Goal: Task Accomplishment & Management: Complete application form

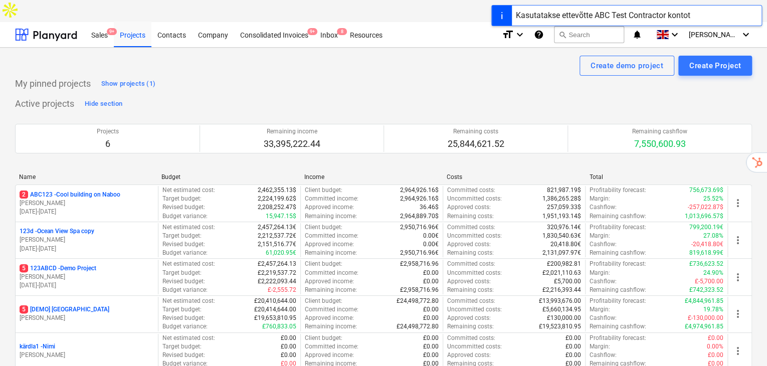
click at [532, 56] on div "Create demo project Create Project" at bounding box center [383, 66] width 736 height 20
drag, startPoint x: 500, startPoint y: 16, endPoint x: 519, endPoint y: 63, distance: 50.1
click at [500, 17] on div at bounding box center [501, 16] width 20 height 20
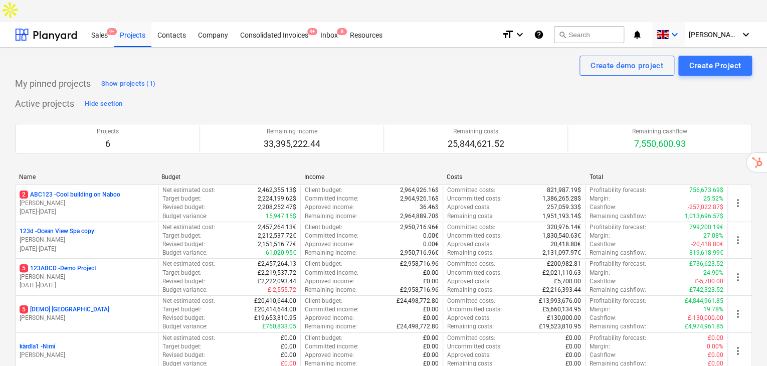
click at [680, 29] on icon "keyboard_arrow_down" at bounding box center [674, 35] width 12 height 12
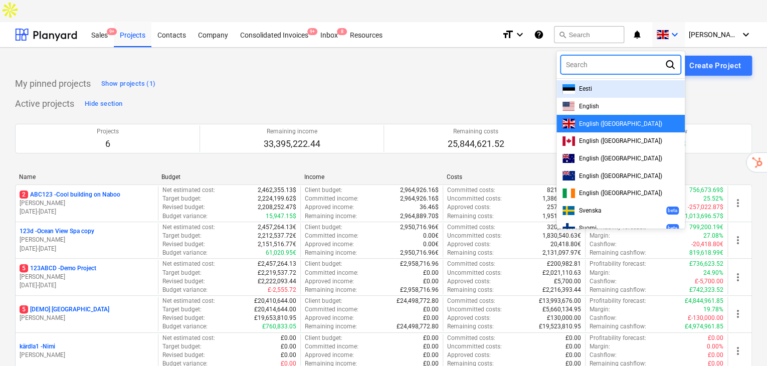
click at [631, 84] on div "Eesti" at bounding box center [620, 89] width 116 height 10
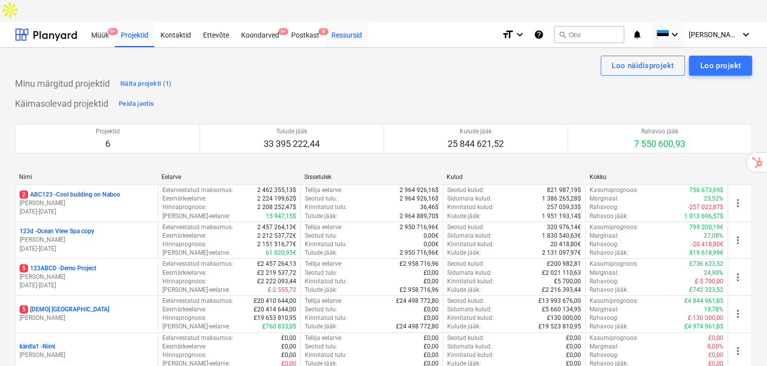
click at [364, 22] on div "Ressursid" at bounding box center [346, 35] width 43 height 26
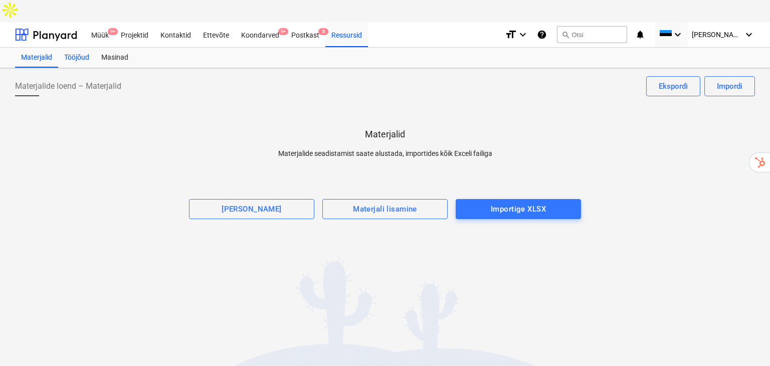
click at [78, 48] on div "Tööjõud" at bounding box center [76, 58] width 37 height 20
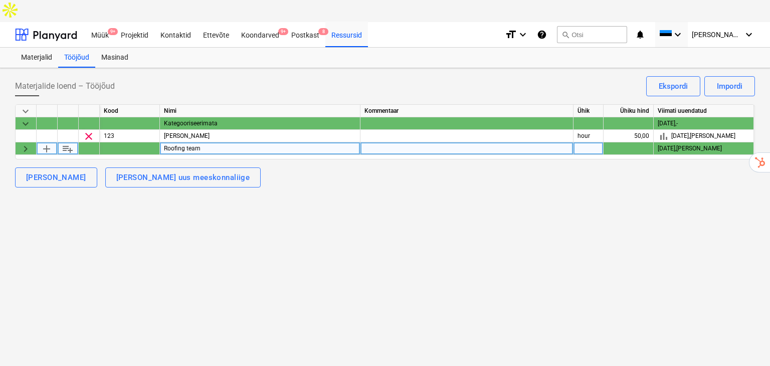
click at [28, 143] on span "keyboard_arrow_right" at bounding box center [26, 149] width 12 height 12
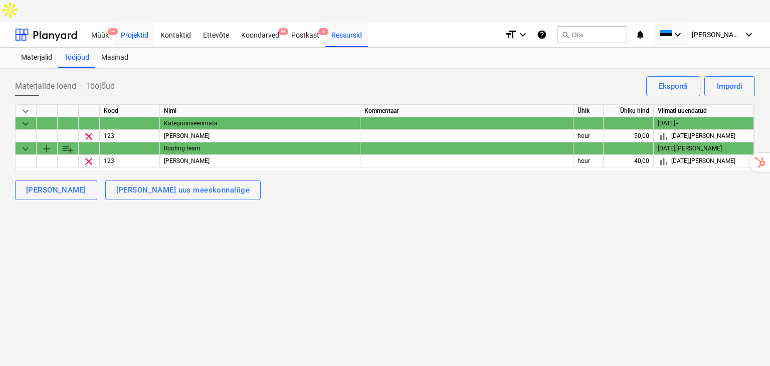
click at [127, 22] on div "Projektid" at bounding box center [135, 35] width 40 height 26
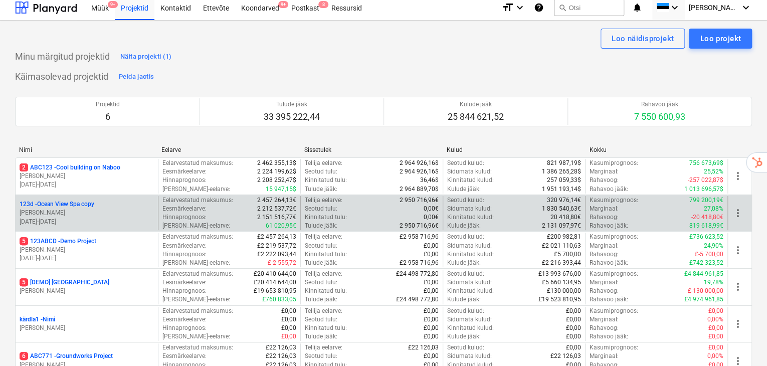
scroll to position [98, 0]
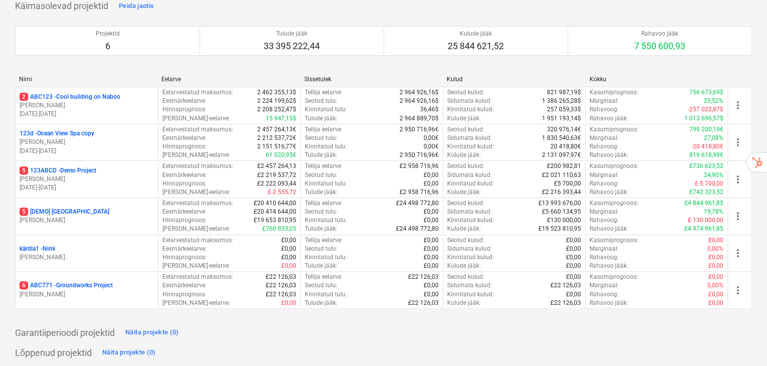
click at [90, 281] on p "6 ABC771 - Groundworks Project" at bounding box center [66, 285] width 93 height 9
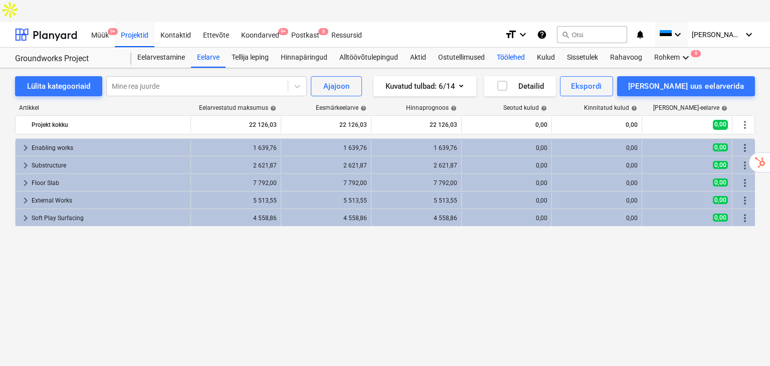
click at [510, 48] on div "Töölehed" at bounding box center [510, 58] width 40 height 20
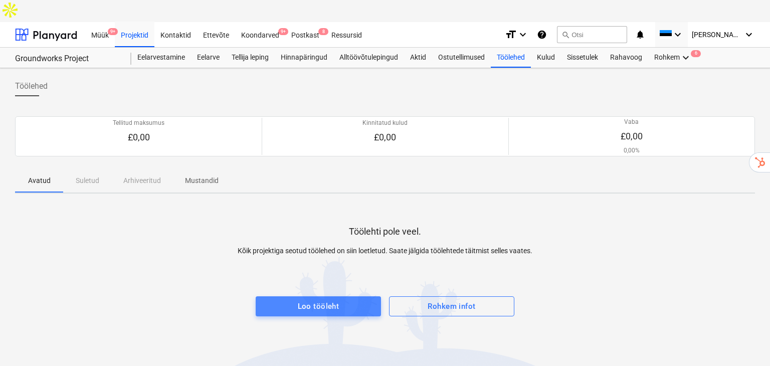
click at [355, 300] on span "Loo tööleht" at bounding box center [318, 306] width 103 height 13
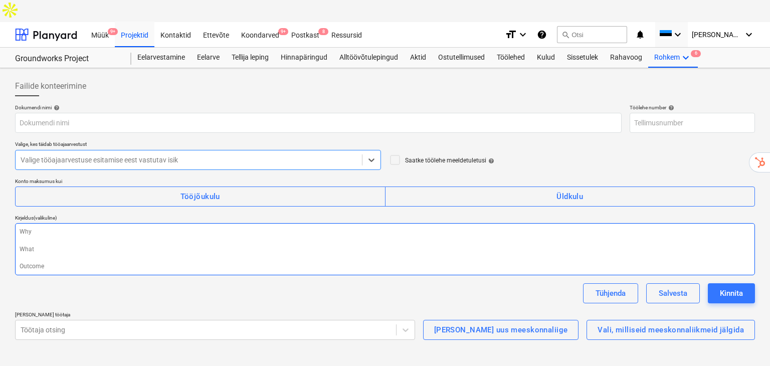
type textarea "x"
type input "ABC771-WO-001"
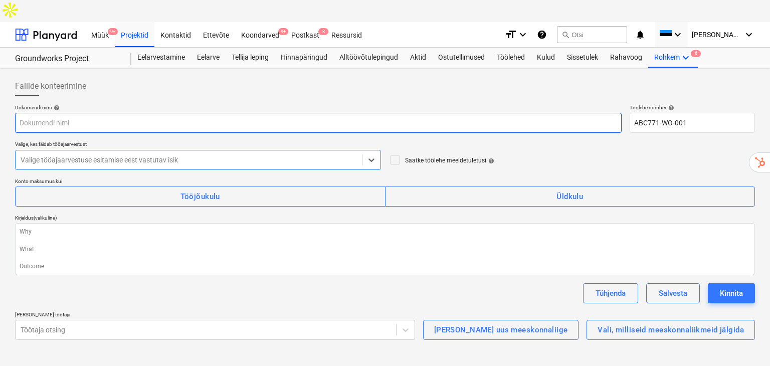
click at [173, 113] on input "text" at bounding box center [318, 123] width 606 height 20
type textarea "x"
type input "P"
type textarea "x"
type input "Pa"
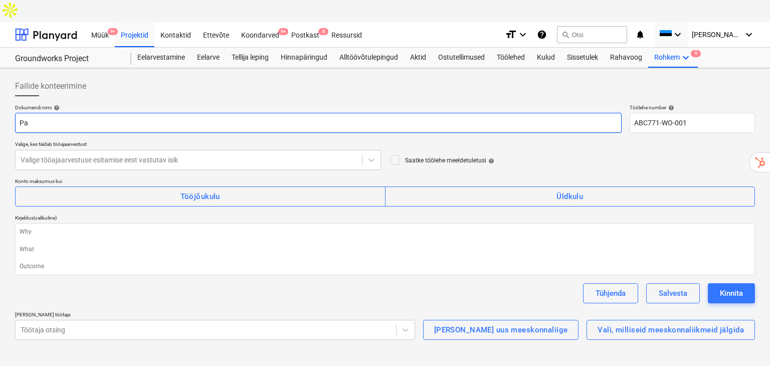
type textarea "x"
type input "Pai"
type textarea "x"
type input "Paig"
type textarea "x"
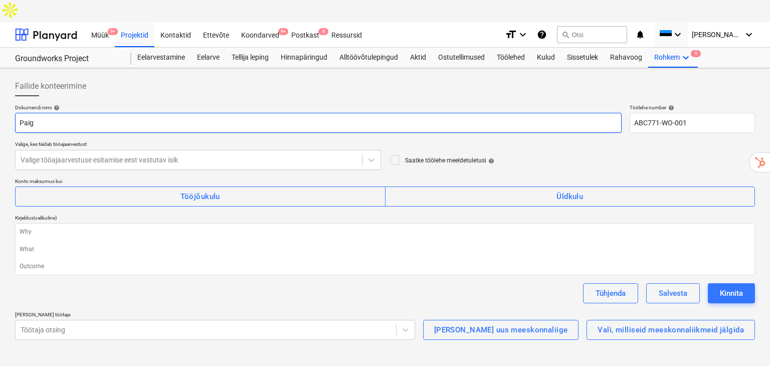
type input "Paiga"
type textarea "x"
type input "Paigal"
type textarea "x"
type input "Paigald"
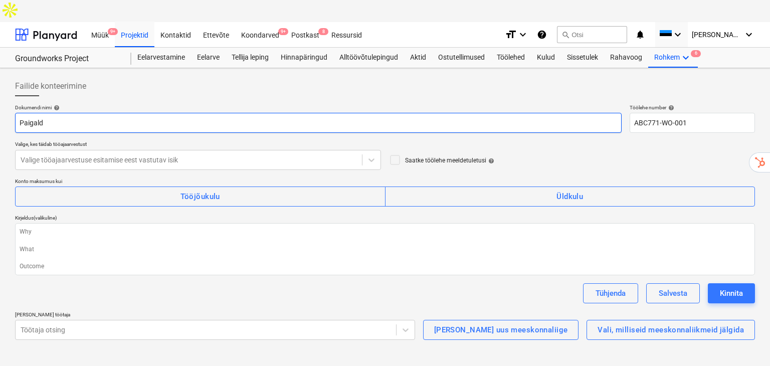
type textarea "x"
type input "Paigaldu"
type textarea "x"
type input "Paigaldus"
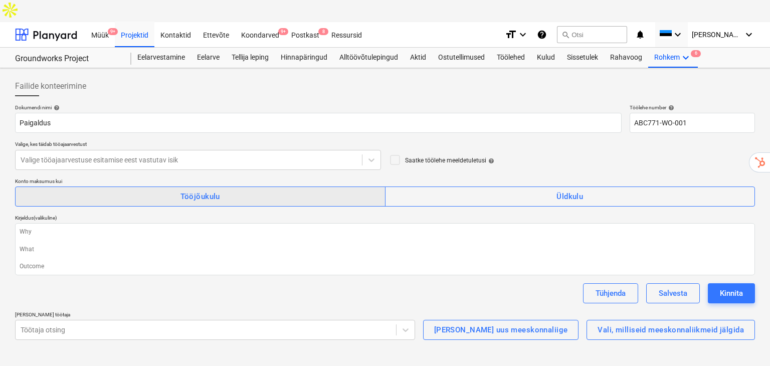
click at [138, 190] on span "Tööjõukulu" at bounding box center [200, 196] width 348 height 13
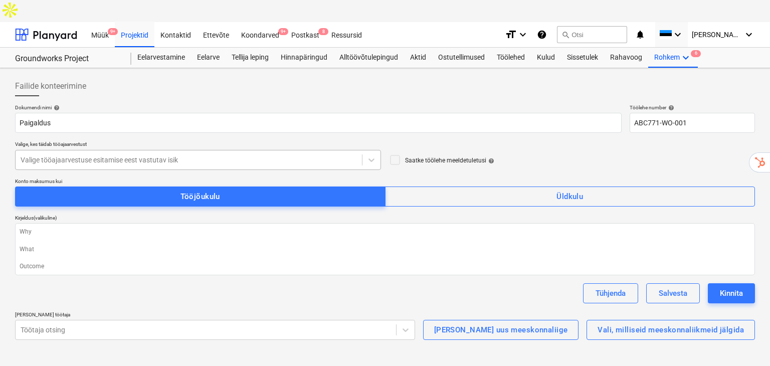
click at [115, 155] on div at bounding box center [189, 160] width 336 height 10
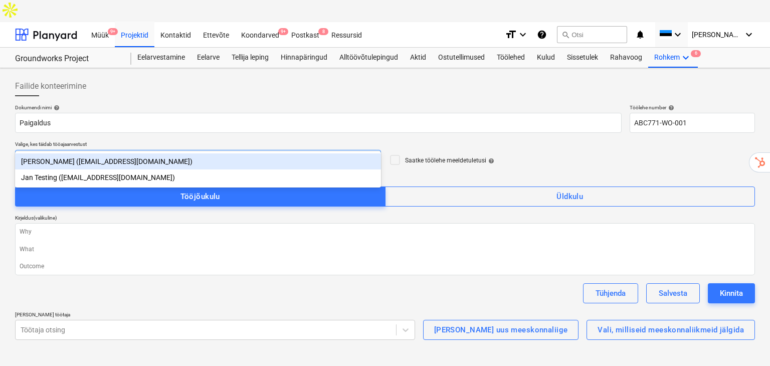
click at [116, 161] on div "Mike Hammer (kuuseandres2+wo@gmail.com)" at bounding box center [198, 161] width 366 height 16
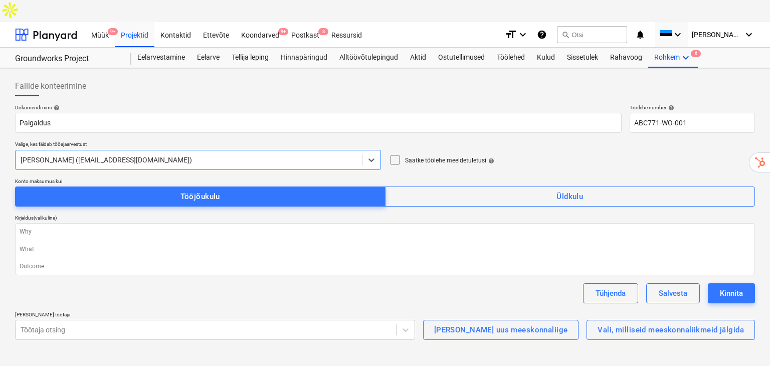
click at [398, 154] on icon at bounding box center [395, 160] width 12 height 12
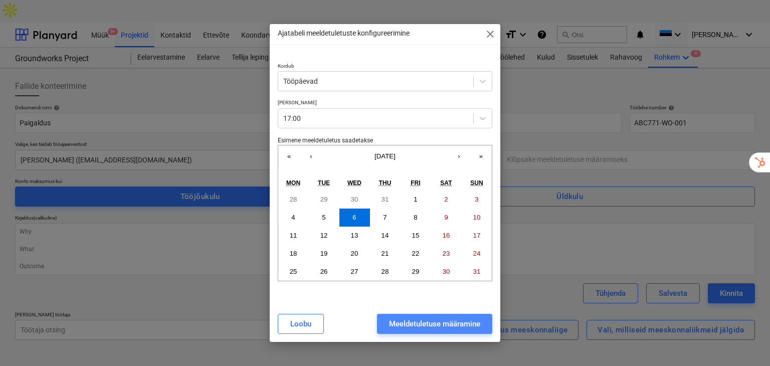
click at [426, 321] on div "Meeldetuletuse määramine" at bounding box center [434, 323] width 91 height 13
type textarea "x"
type input "Tööpäevad kell 17:00, alates Wed, 06.08.2025"
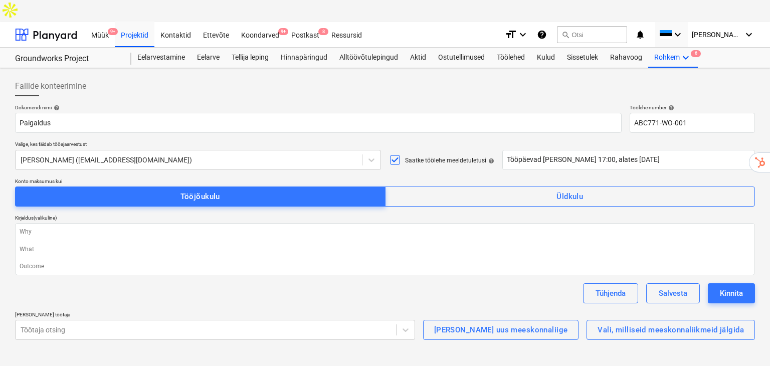
click at [101, 190] on div "Dokumendi nimi help Paigaldus Töölehe number help ABC771-WO-001 Valige, kes täi…" at bounding box center [384, 221] width 739 height 235
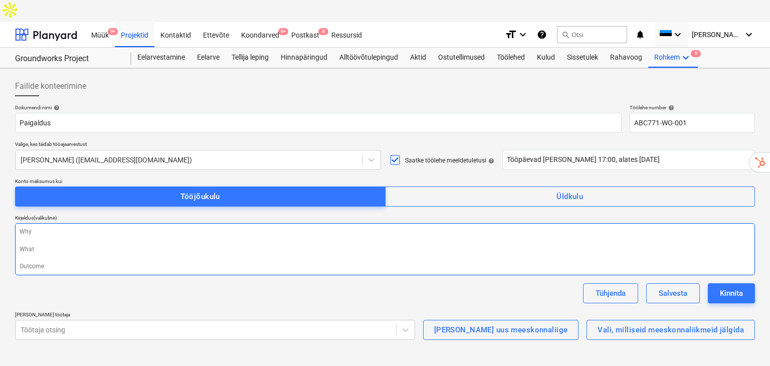
click at [116, 224] on textarea at bounding box center [384, 249] width 739 height 52
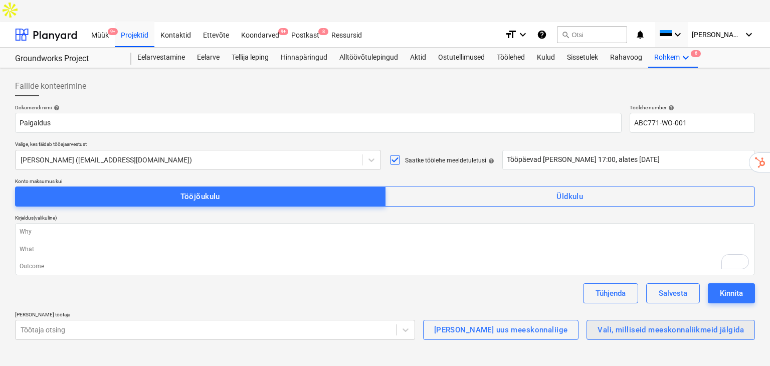
click at [654, 323] on div "Vali, milliseid meeskonnaliikmeid jälgida" at bounding box center [670, 329] width 146 height 13
type textarea "x"
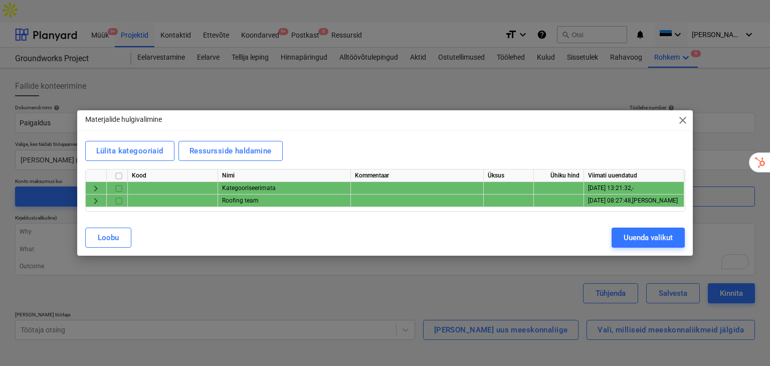
click at [92, 187] on span "keyboard_arrow_right" at bounding box center [96, 188] width 12 height 12
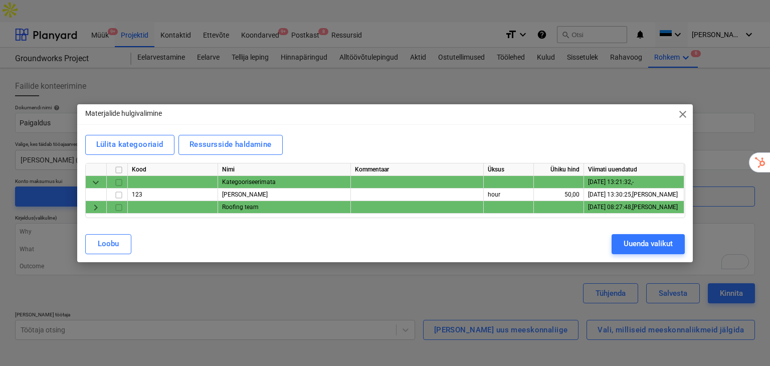
click at [97, 203] on span "keyboard_arrow_right" at bounding box center [96, 207] width 12 height 12
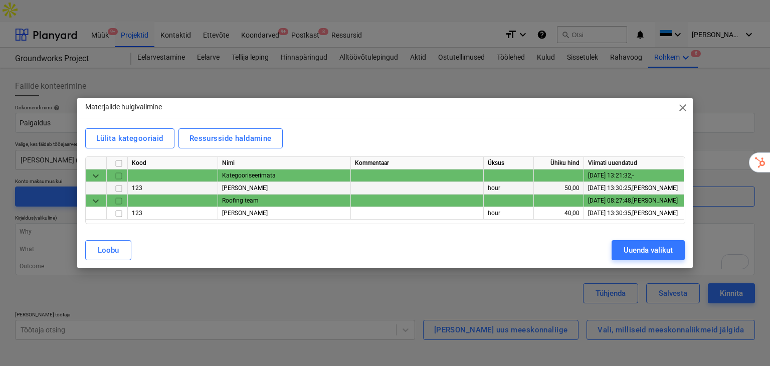
click at [118, 188] on input "checkbox" at bounding box center [119, 188] width 12 height 12
click at [115, 215] on input "checkbox" at bounding box center [119, 213] width 12 height 12
checkbox input "true"
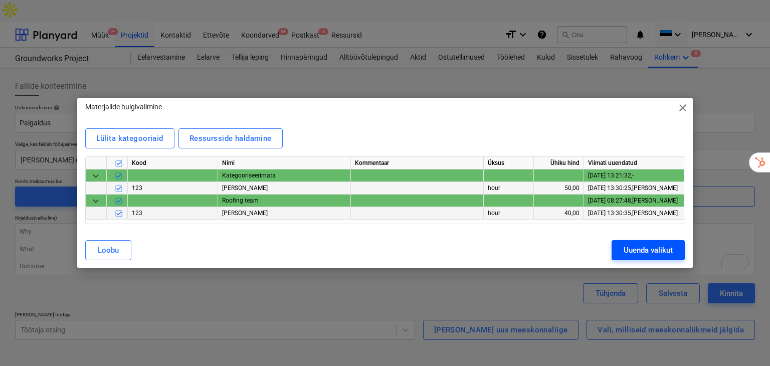
click at [645, 250] on div "Uuenda valikut" at bounding box center [647, 249] width 49 height 13
type textarea "x"
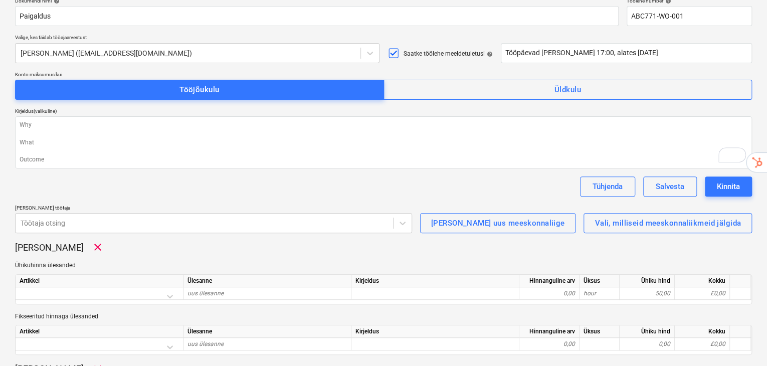
scroll to position [200, 0]
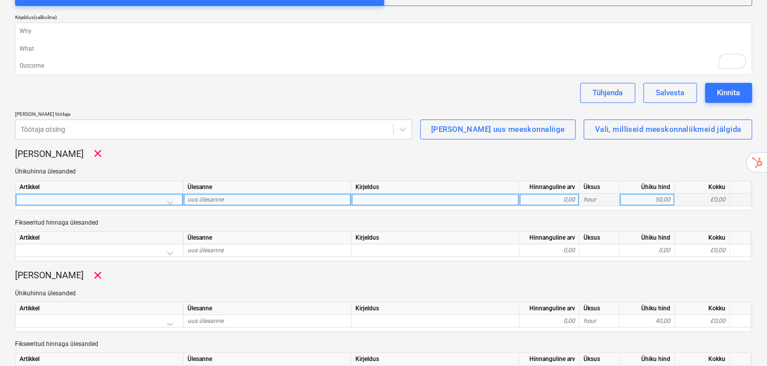
click at [251, 193] on div "uus ülesanne" at bounding box center [267, 199] width 168 height 13
click at [251, 193] on input at bounding box center [266, 199] width 167 height 12
type input "Koristus"
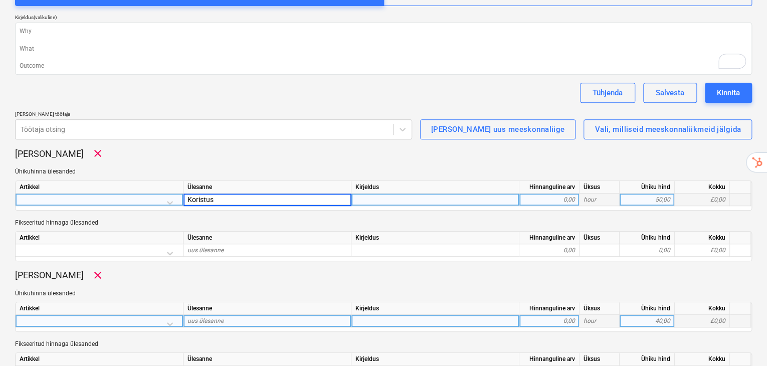
click at [259, 302] on div "Artikkel Ülesanne Kirjeldus Hinnanguline arv Üksus Ühiku hind Kokku uus ülesann…" at bounding box center [383, 317] width 736 height 30
type textarea "x"
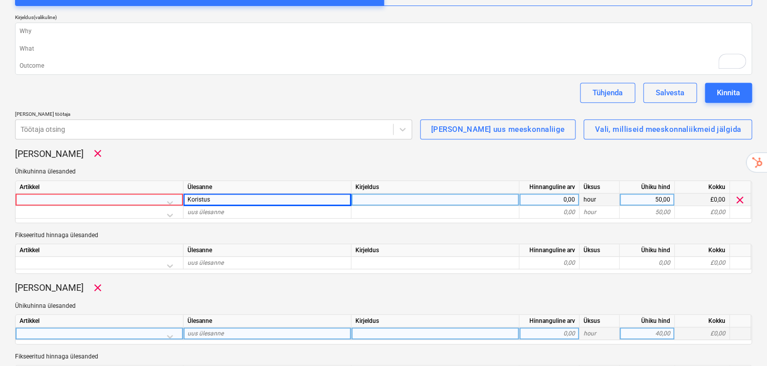
click at [226, 327] on div "uus ülesanne" at bounding box center [267, 333] width 168 height 13
type input "P"
type input "Kaevetööd"
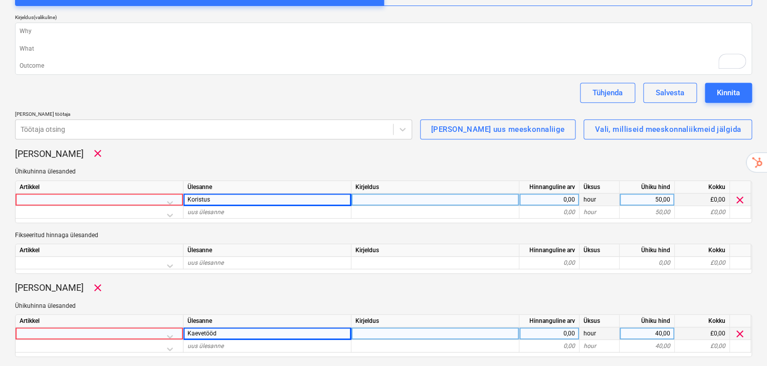
click at [172, 193] on div at bounding box center [99, 202] width 159 height 18
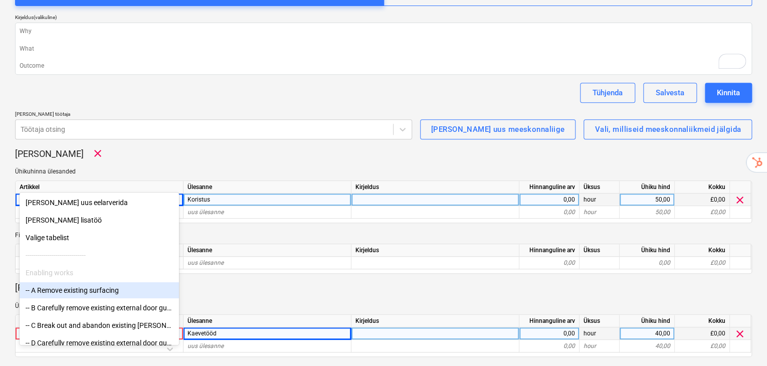
click at [98, 291] on div "-- A Remove existing surfacing" at bounding box center [99, 290] width 159 height 16
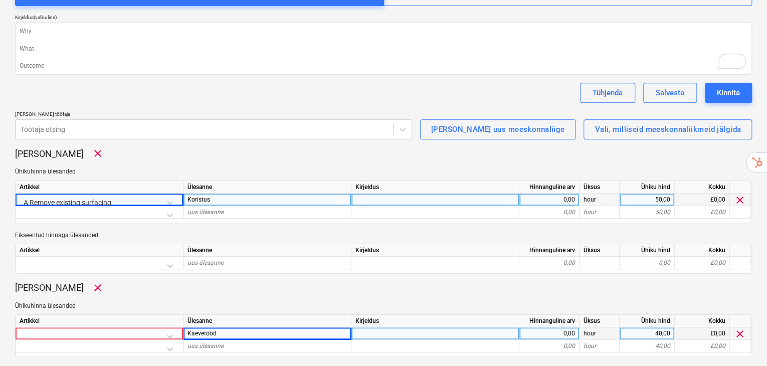
click at [175, 327] on div at bounding box center [99, 336] width 159 height 18
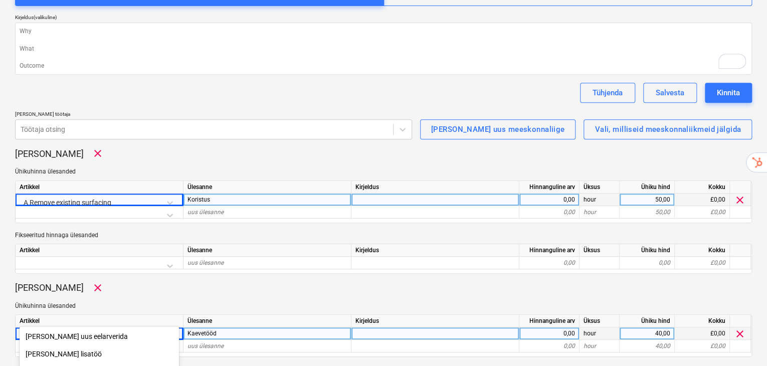
scroll to position [313, 0]
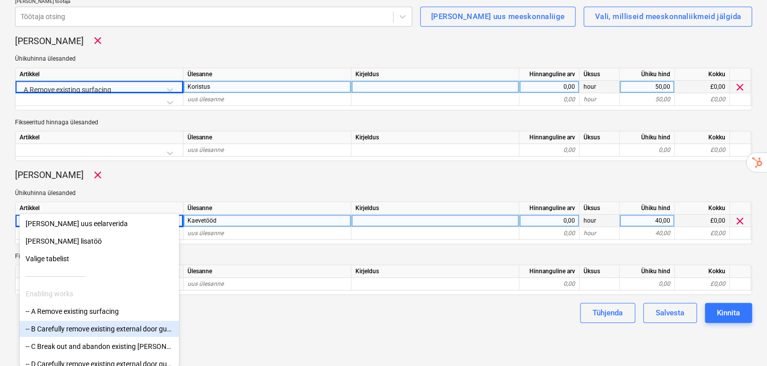
click at [86, 328] on div "-- B Carefully remove existing external door guarding and reinstate upon comple…" at bounding box center [99, 329] width 159 height 16
type textarea "x"
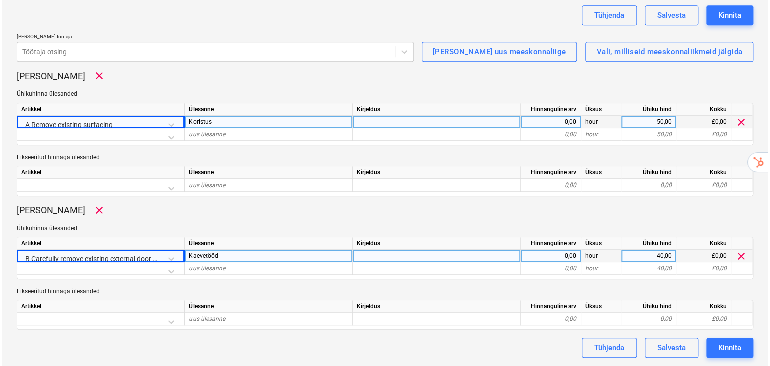
scroll to position [256, 0]
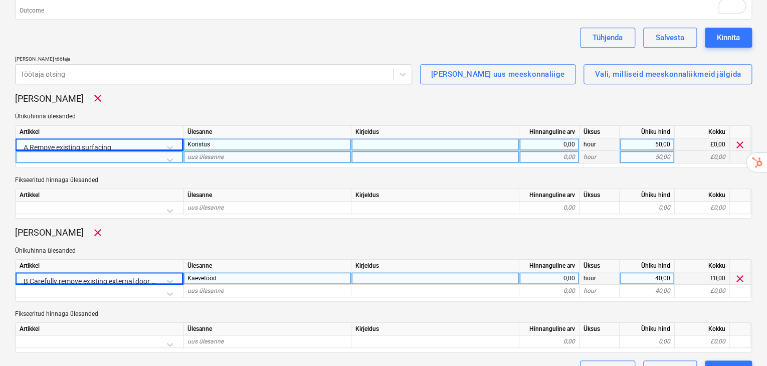
click at [215, 153] on span "uus ülesanne" at bounding box center [205, 156] width 36 height 7
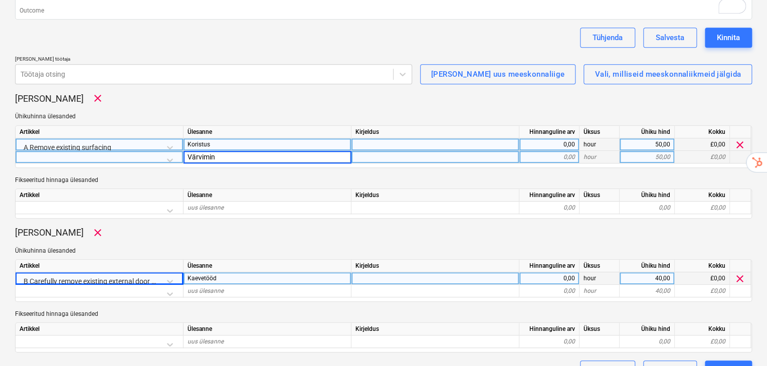
type input "Värvimine"
type textarea "x"
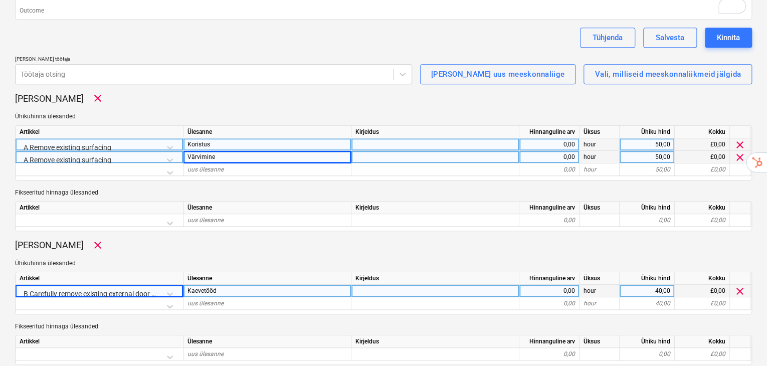
click at [218, 153] on div "Peeter Pale clear Ühikuhinna ülesanded Artikkel Ülesanne Kirjeldus Hinnanguline…" at bounding box center [383, 161] width 736 height 138
click at [577, 138] on div "0,00" at bounding box center [549, 144] width 60 height 13
type input "10"
click at [549, 92] on div "Peeter Pale clear Ühikuhinna ülesanded Artikkel Ülesanne Kirjeldus Hinnanguline…" at bounding box center [383, 161] width 736 height 138
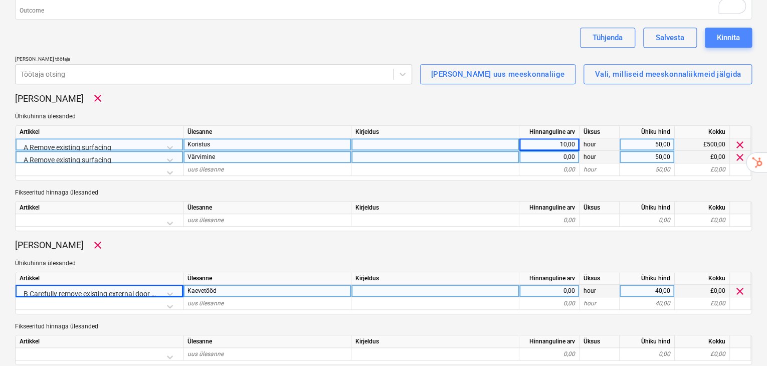
click at [733, 31] on div "Kinnita" at bounding box center [727, 37] width 23 height 13
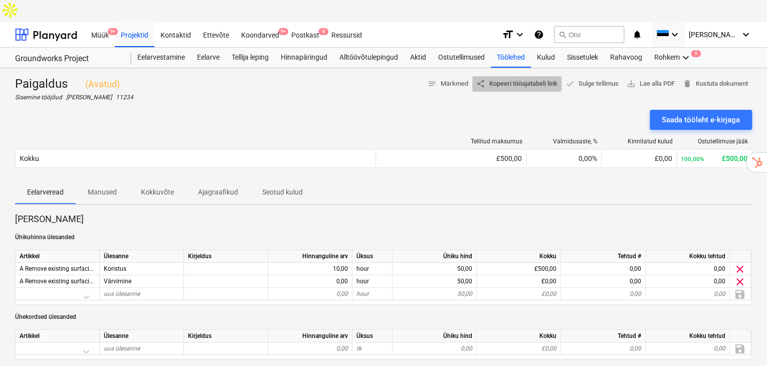
click at [522, 78] on span "share Kopeeri tööajatabeli link" at bounding box center [516, 84] width 81 height 12
click at [514, 48] on div "Töölehed 1" at bounding box center [510, 58] width 40 height 20
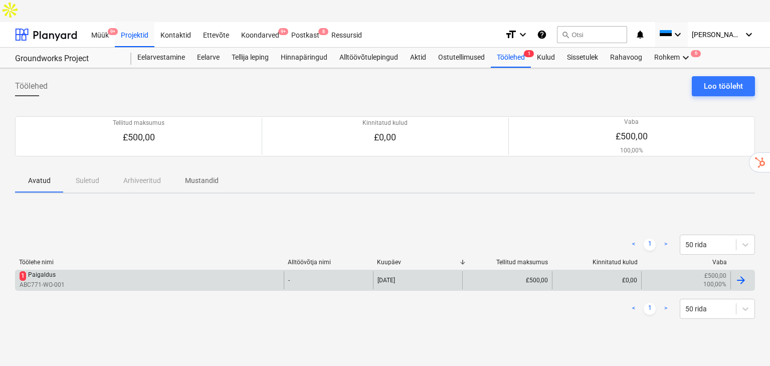
click at [56, 271] on div "1 Paigaldus" at bounding box center [42, 276] width 45 height 10
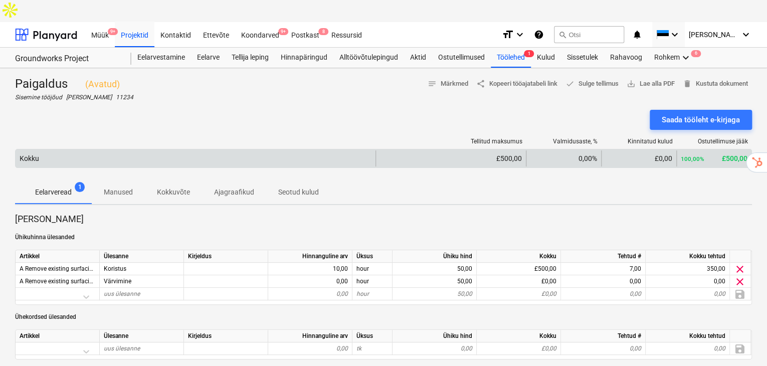
scroll to position [104, 0]
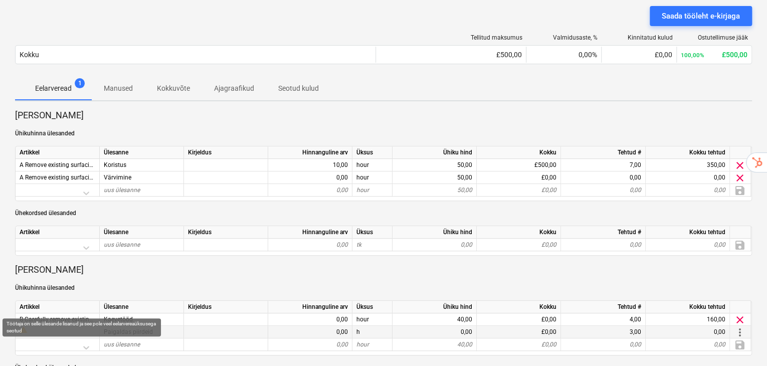
click at [84, 326] on div "warning" at bounding box center [58, 330] width 76 height 8
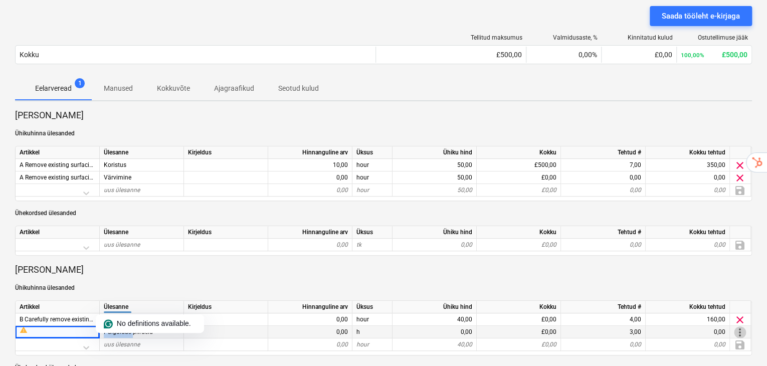
click at [744, 326] on span "more_vert" at bounding box center [739, 332] width 12 height 12
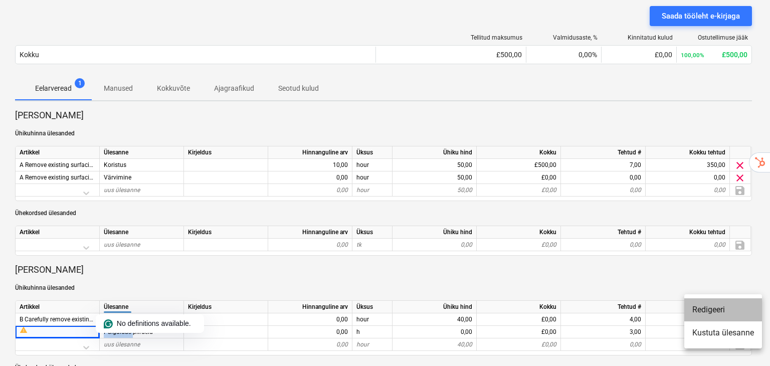
click at [727, 311] on li "Redigeeri" at bounding box center [723, 309] width 78 height 23
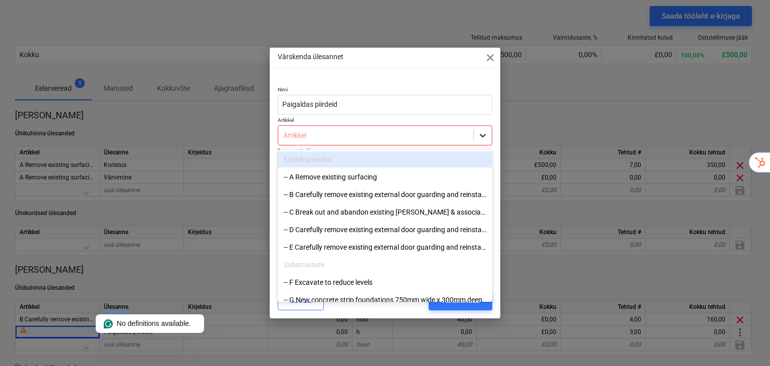
click at [483, 133] on icon at bounding box center [482, 135] width 10 height 10
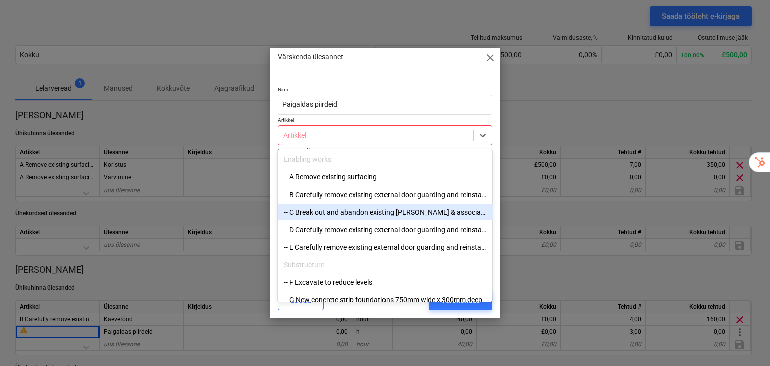
click at [392, 213] on div "-- C Break out and abandon existing gulley & associated pipework" at bounding box center [385, 212] width 215 height 16
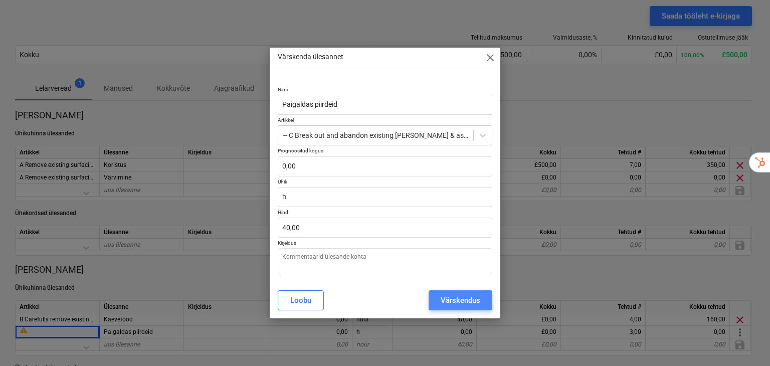
click at [440, 295] on div "Värskendus" at bounding box center [460, 300] width 40 height 13
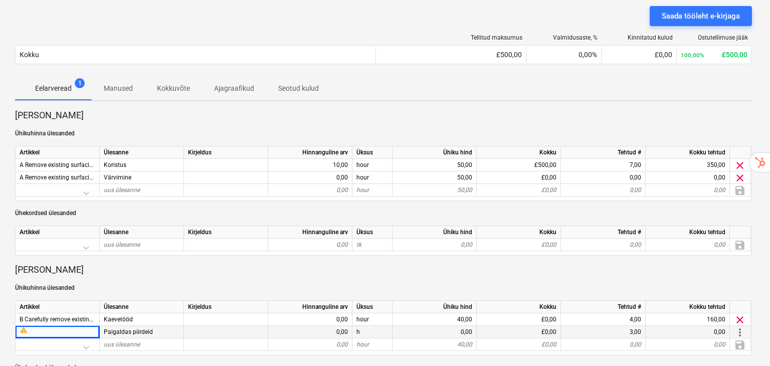
type textarea "x"
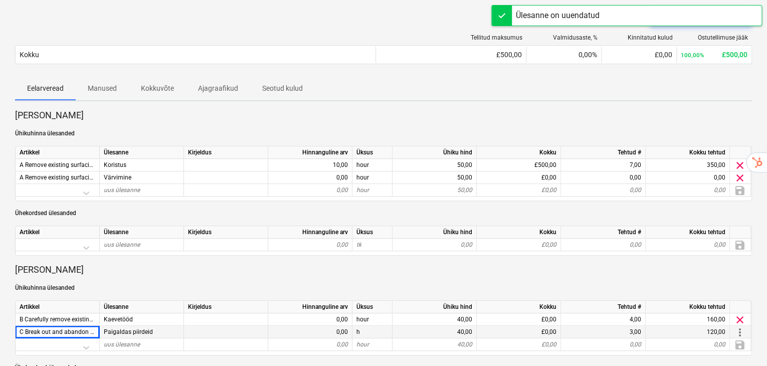
click at [204, 83] on p "Ajagraafikud" at bounding box center [218, 88] width 40 height 11
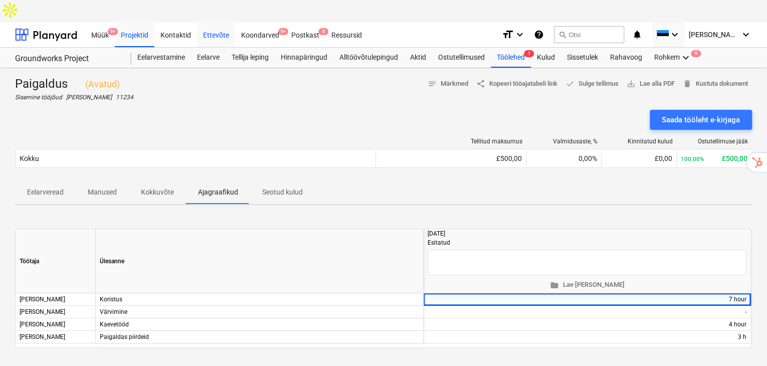
click at [209, 22] on div "Ettevõte" at bounding box center [216, 35] width 38 height 26
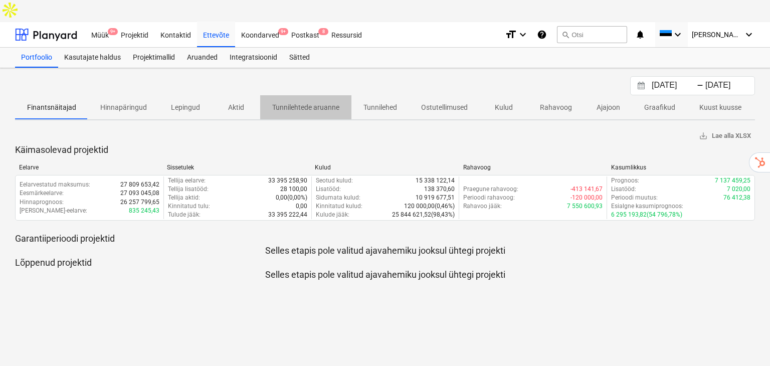
click at [321, 102] on p "Tunnilehtede aruanne" at bounding box center [305, 107] width 67 height 11
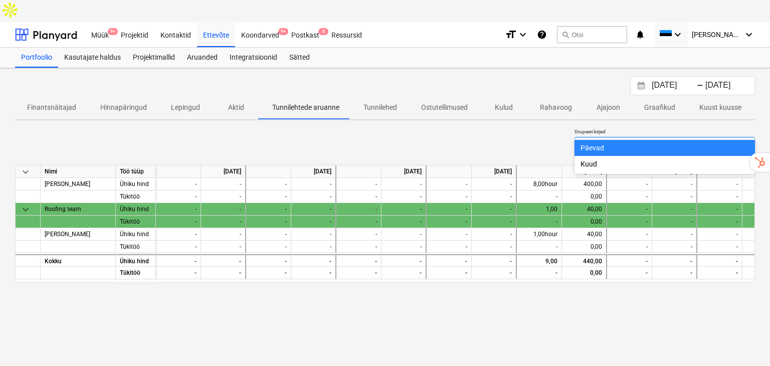
click at [652, 142] on div at bounding box center [655, 147] width 151 height 10
click at [609, 159] on div "Kuud" at bounding box center [664, 164] width 180 height 16
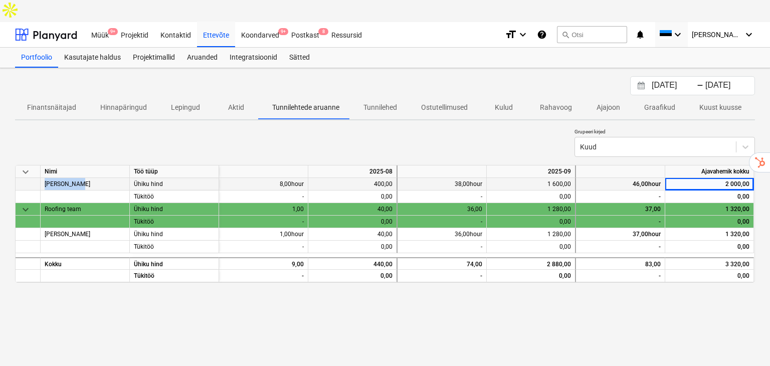
drag, startPoint x: 46, startPoint y: 159, endPoint x: 80, endPoint y: 158, distance: 34.6
click at [80, 178] on div "[PERSON_NAME]" at bounding box center [85, 184] width 89 height 13
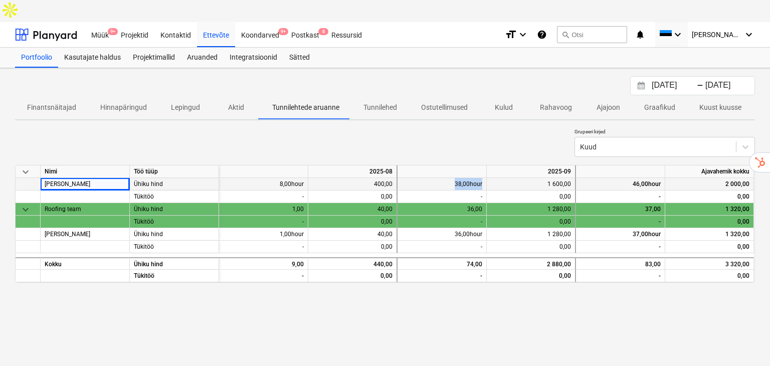
drag, startPoint x: 456, startPoint y: 159, endPoint x: 484, endPoint y: 162, distance: 28.7
click at [484, 178] on div "38,00hour" at bounding box center [441, 184] width 89 height 13
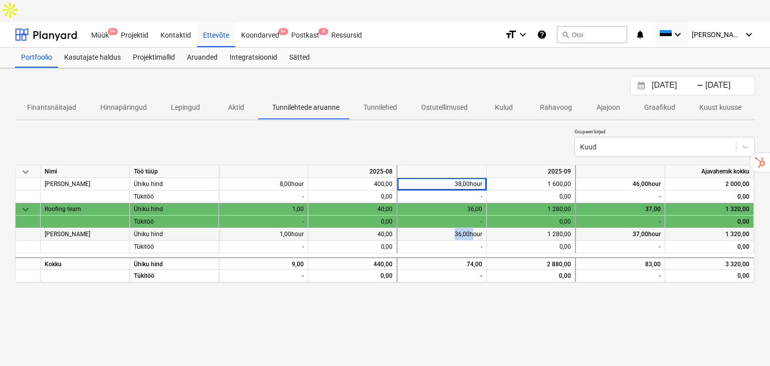
drag, startPoint x: 454, startPoint y: 211, endPoint x: 473, endPoint y: 210, distance: 19.1
click at [473, 228] on div "36,00hour" at bounding box center [441, 234] width 89 height 13
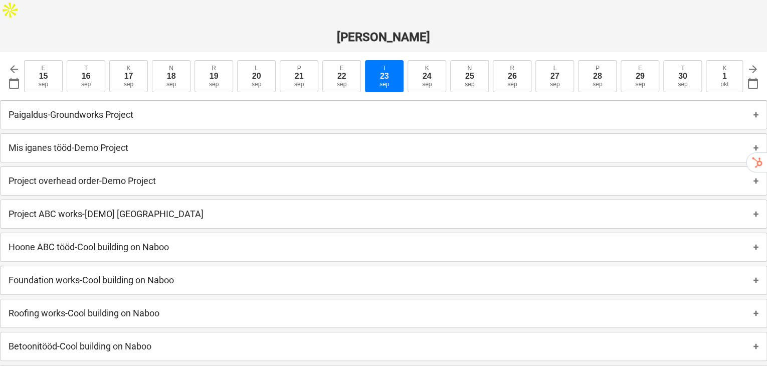
click at [582, 30] on h1 "[PERSON_NAME]" at bounding box center [383, 37] width 767 height 14
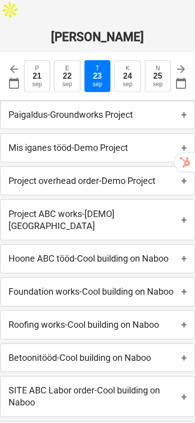
click at [184, 109] on span "+" at bounding box center [184, 114] width 5 height 11
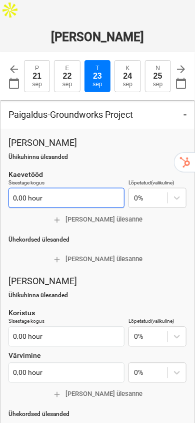
click at [55, 188] on input "0,00 hour" at bounding box center [67, 198] width 116 height 20
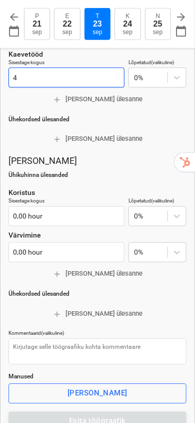
scroll to position [121, 0]
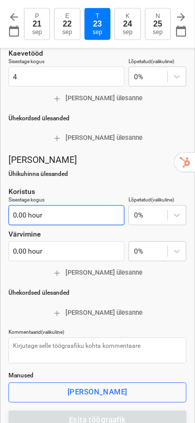
click at [57, 205] on input "0,00 hour" at bounding box center [67, 215] width 116 height 20
type input "4,00 hour"
type textarea "x"
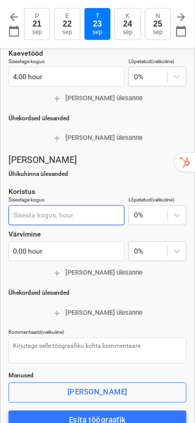
type input "7"
type textarea "x"
type input "7"
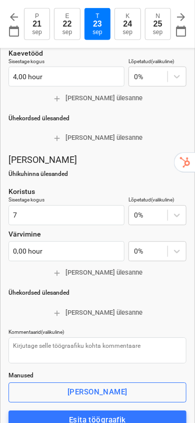
click at [147, 133] on span "add [PERSON_NAME] ülesanne" at bounding box center [98, 139] width 170 height 12
type textarea "x"
type input "7,00 hour"
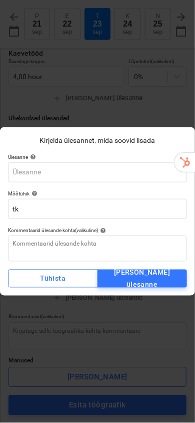
click at [143, 101] on div "Kirjelda ülesannet, mida soovid lisada Ülesanne help Mõõtühik help tk Kommentaa…" at bounding box center [97, 211] width 195 height 423
click at [61, 281] on div "Tühista" at bounding box center [53, 279] width 26 height 13
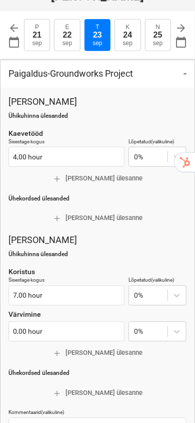
scroll to position [37, 0]
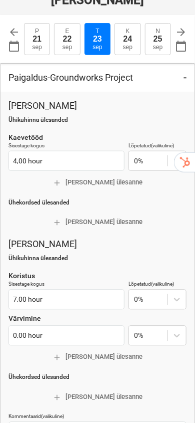
click at [101, 177] on span "add [PERSON_NAME] ülesanne" at bounding box center [98, 183] width 170 height 12
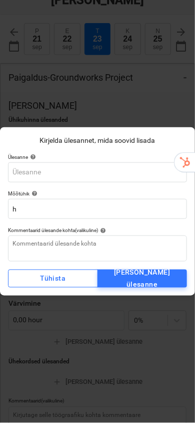
click at [67, 170] on input "text" at bounding box center [97, 172] width 179 height 20
type textarea "x"
type input "P"
type textarea "x"
type input "Pa"
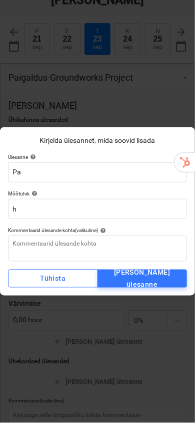
type textarea "x"
type input "Pai"
type textarea "x"
type input "Paig"
type textarea "x"
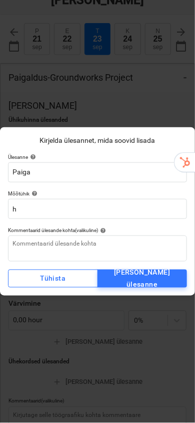
type input "Paigal"
type textarea "x"
type input "Paigald"
type textarea "x"
type input "Paigalda"
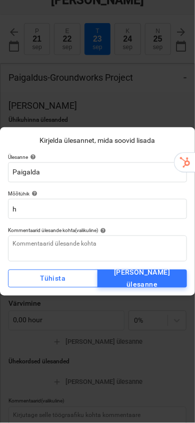
type textarea "x"
type input "Paigaldas"
type textarea "x"
type input "Paigaldas"
type textarea "x"
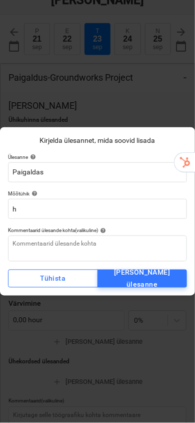
type input "Paigaldas p"
type textarea "x"
type input "Paigaldas pi"
type textarea "x"
type input "Paigaldas pii"
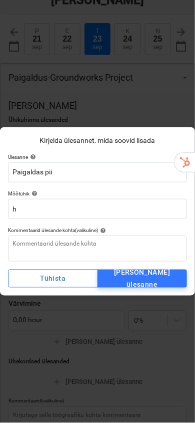
type textarea "x"
type input "Paigaldas piir"
type textarea "x"
type input "Paigaldas piire"
type textarea "x"
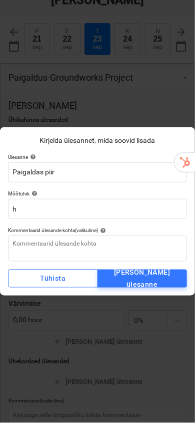
type input "Paigaldas piird"
type textarea "x"
type input "Paigaldas piirde"
type textarea "x"
type input "Paigaldas piirdeid"
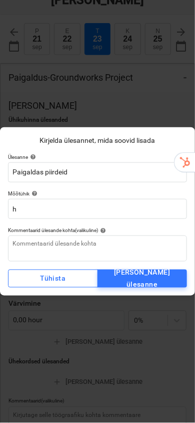
type textarea "x"
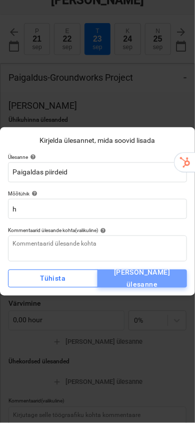
type input "Paigaldas piirdeid"
click at [137, 271] on button "[PERSON_NAME] ülesanne" at bounding box center [143, 279] width 90 height 18
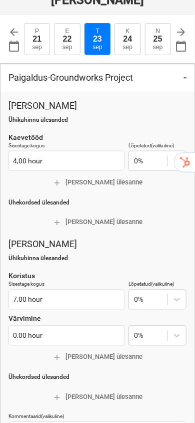
click at [139, 295] on div at bounding box center [148, 300] width 29 height 10
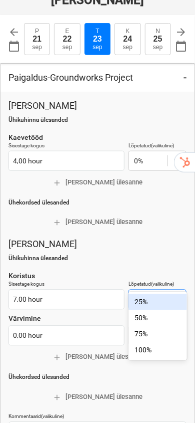
type textarea "x"
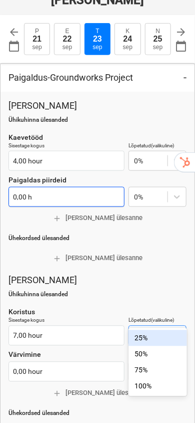
click at [44, 187] on input "0,00 h" at bounding box center [67, 197] width 116 height 20
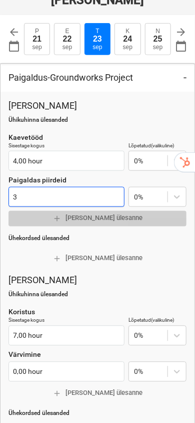
type input "3"
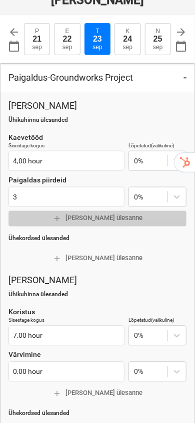
click at [20, 213] on span "add [PERSON_NAME] ülesanne" at bounding box center [98, 219] width 170 height 12
type textarea "x"
type input "3,00 h"
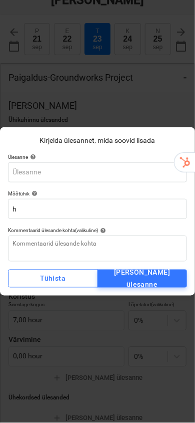
click at [122, 111] on div "Kirjelda ülesannet, mida soovid lisada Ülesanne help Mõõtühik help h Kommentaar…" at bounding box center [97, 211] width 195 height 423
click at [66, 280] on span "Tühista" at bounding box center [53, 279] width 74 height 13
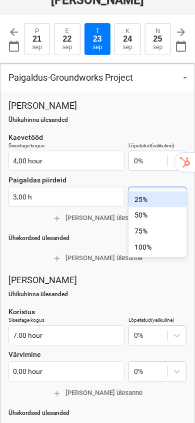
click at [148, 204] on div "25%" at bounding box center [158, 199] width 58 height 16
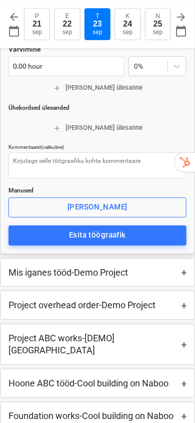
scroll to position [370, 0]
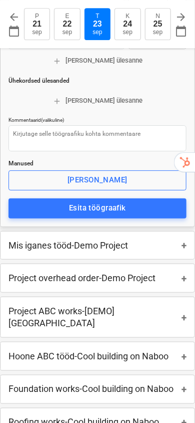
click at [93, 201] on div "Esita töögraafik" at bounding box center [97, 207] width 57 height 13
type textarea "x"
